Goal: Navigation & Orientation: Find specific page/section

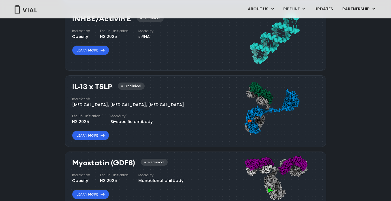
scroll to position [521, 0]
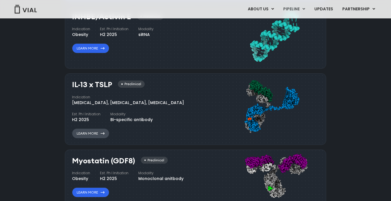
click at [103, 130] on link "Learn More" at bounding box center [90, 134] width 37 height 10
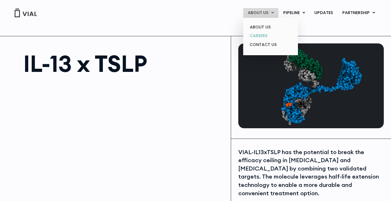
click at [264, 36] on link "CAREERS" at bounding box center [270, 35] width 50 height 9
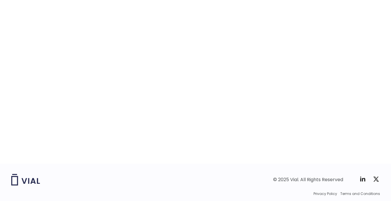
scroll to position [928, 0]
